Goal: Task Accomplishment & Management: Use online tool/utility

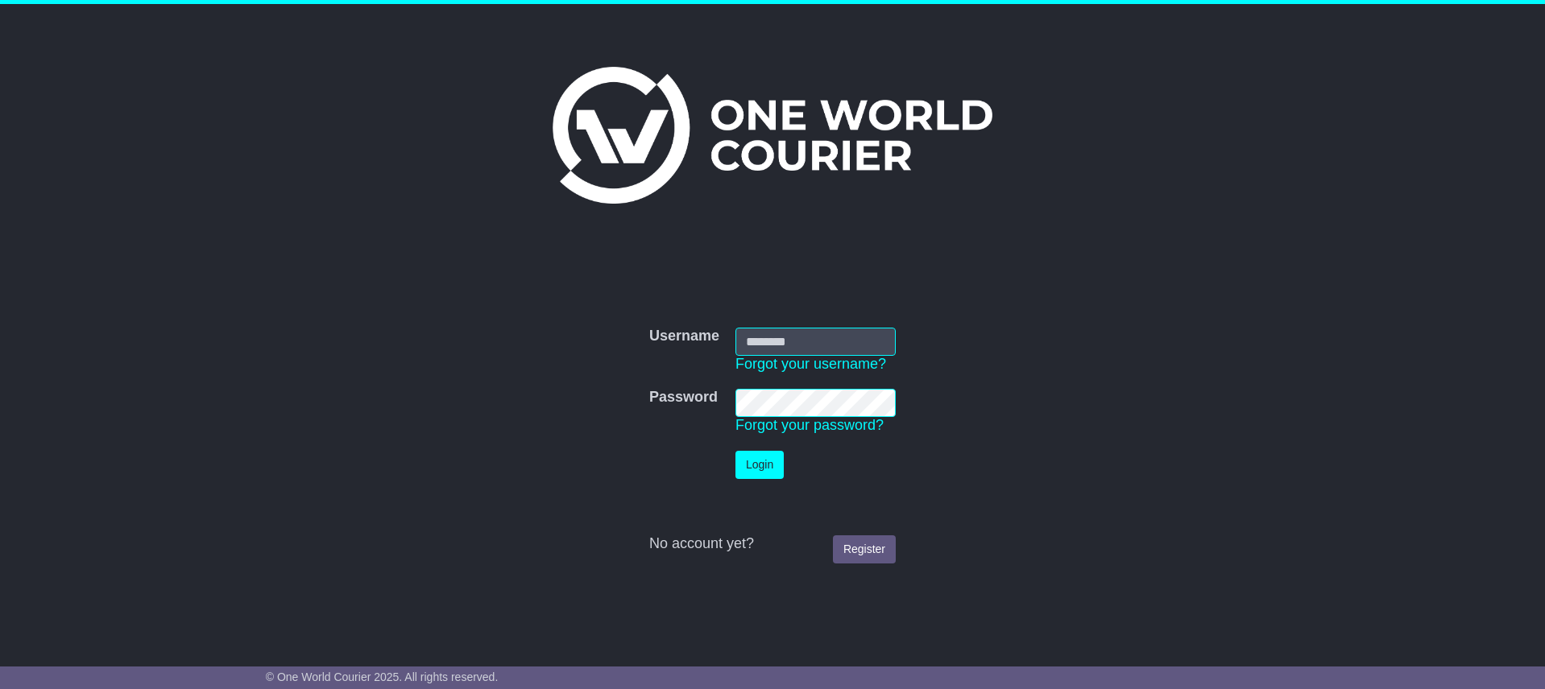
type input "**********"
drag, startPoint x: 763, startPoint y: 465, endPoint x: 796, endPoint y: 429, distance: 47.9
click at [763, 465] on button "Login" at bounding box center [759, 465] width 48 height 28
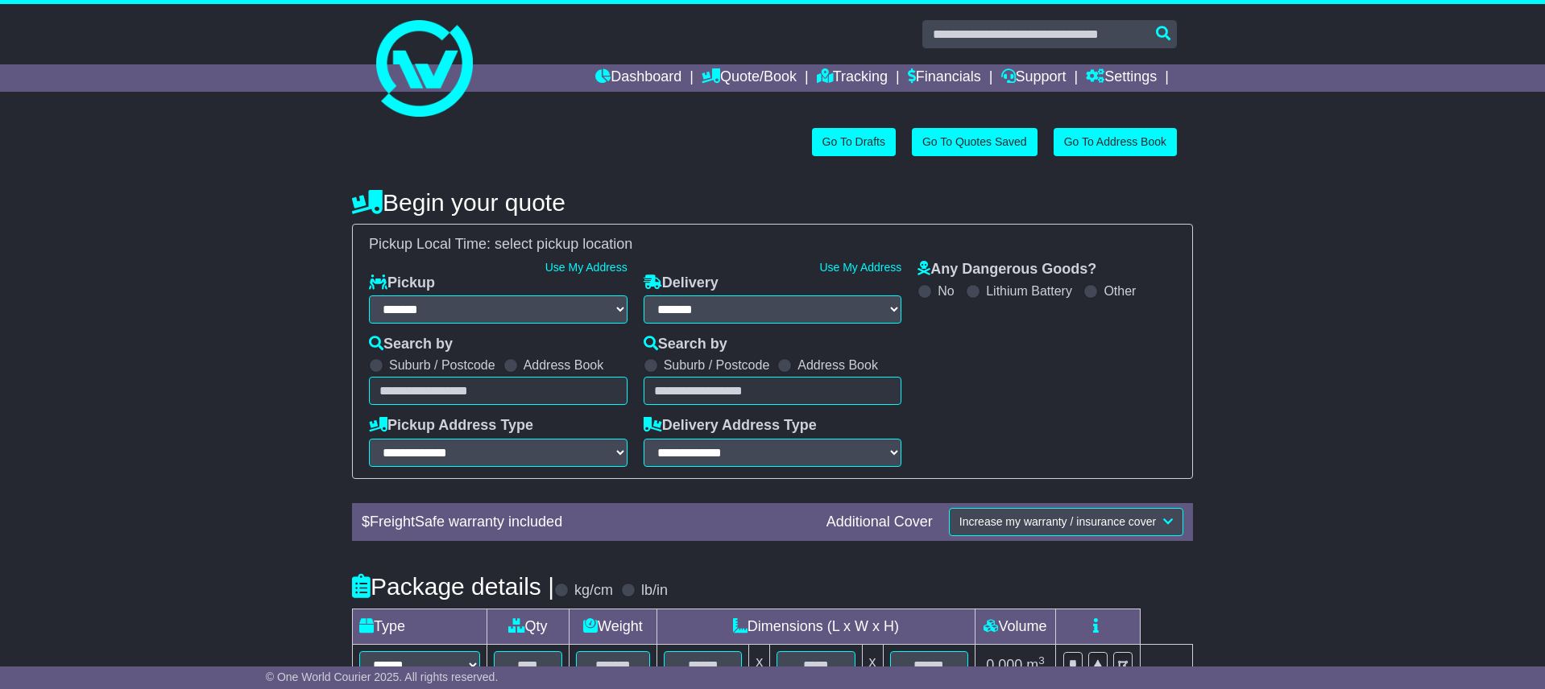
select select "**"
